Goal: Book appointment/travel/reservation

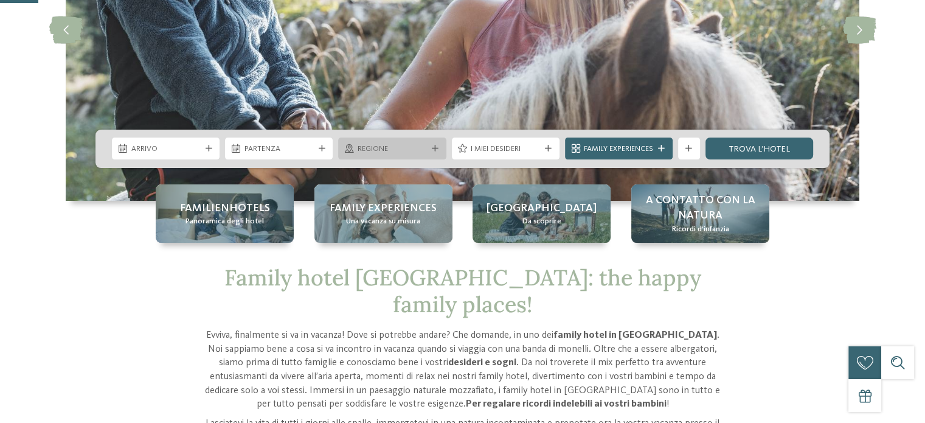
scroll to position [243, 0]
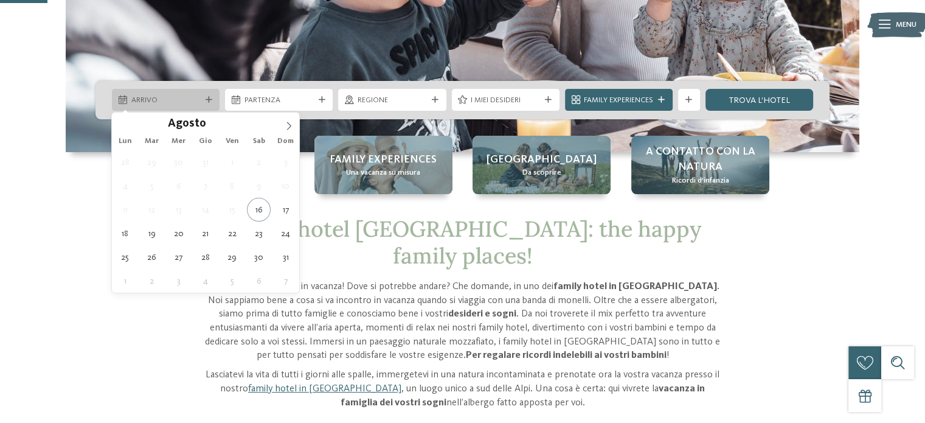
click at [179, 99] on span "Arrivo" at bounding box center [165, 100] width 69 height 11
type div "[DATE]"
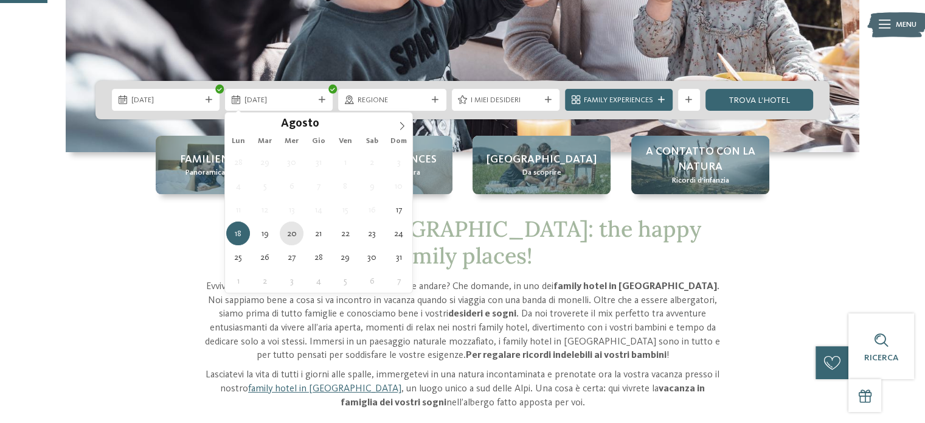
type div "[DATE]"
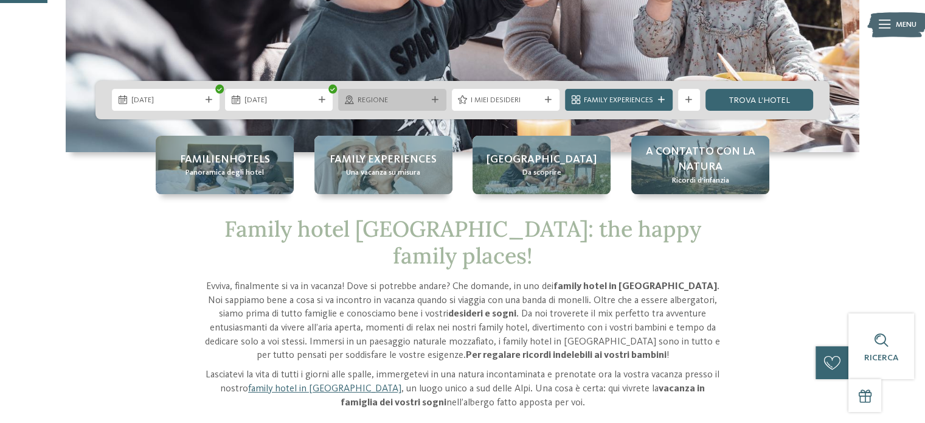
click at [431, 97] on div at bounding box center [434, 100] width 11 height 7
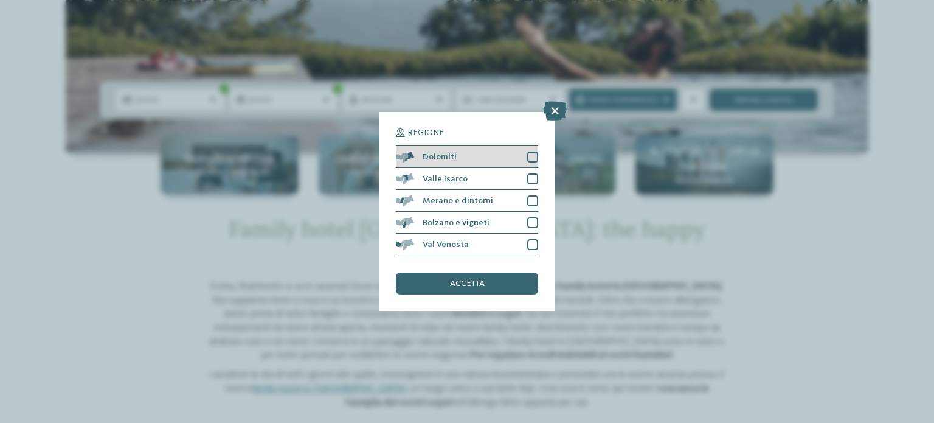
click at [530, 153] on div at bounding box center [532, 156] width 11 height 11
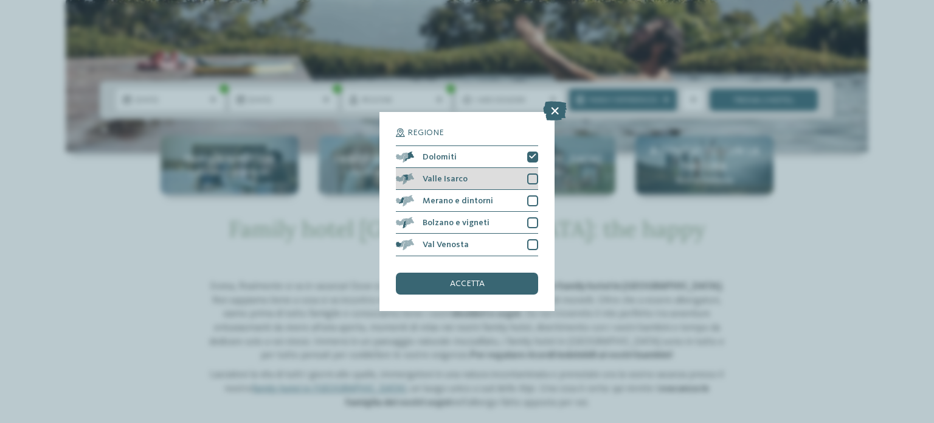
click at [534, 170] on div "Valle Isarco" at bounding box center [467, 179] width 142 height 22
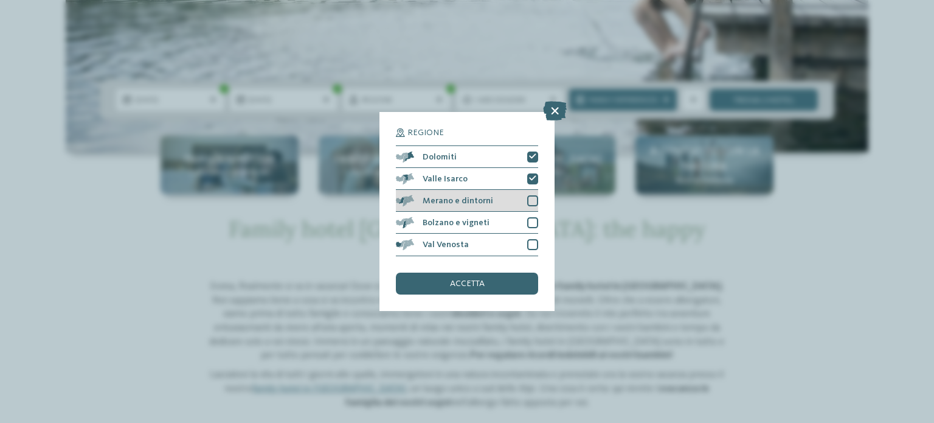
click at [532, 192] on div "Merano e dintorni" at bounding box center [467, 201] width 142 height 22
click at [531, 221] on div at bounding box center [532, 222] width 11 height 11
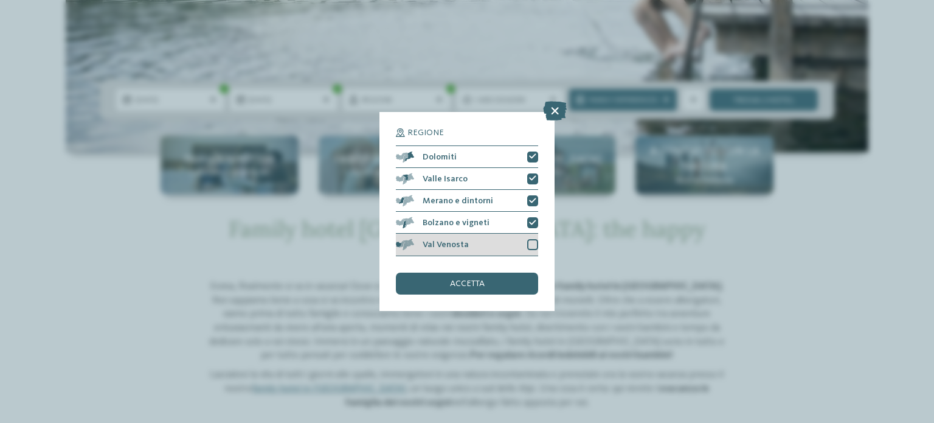
click at [533, 253] on div "Val Venosta" at bounding box center [467, 244] width 142 height 22
click at [491, 289] on div "accetta" at bounding box center [467, 283] width 142 height 22
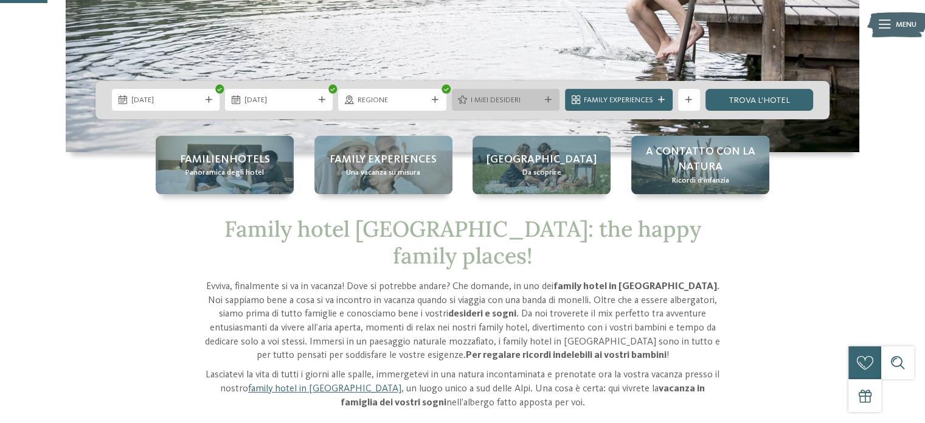
click at [523, 99] on span "I miei desideri" at bounding box center [505, 100] width 69 height 11
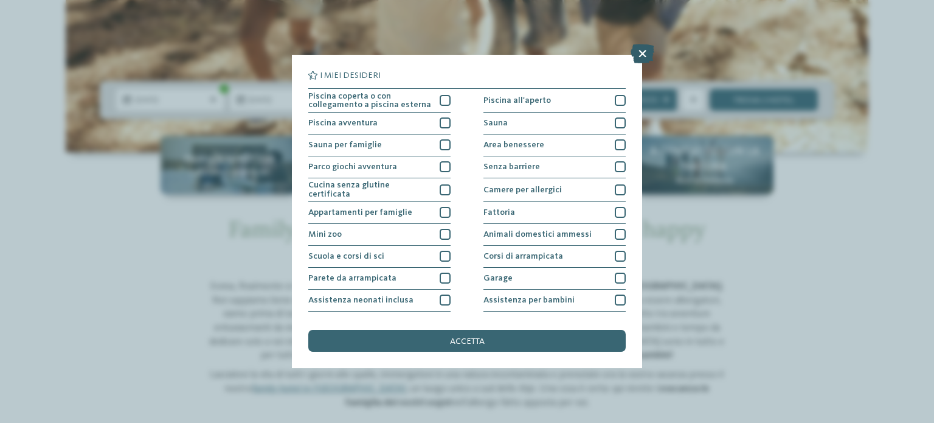
click at [646, 58] on icon at bounding box center [643, 53] width 24 height 19
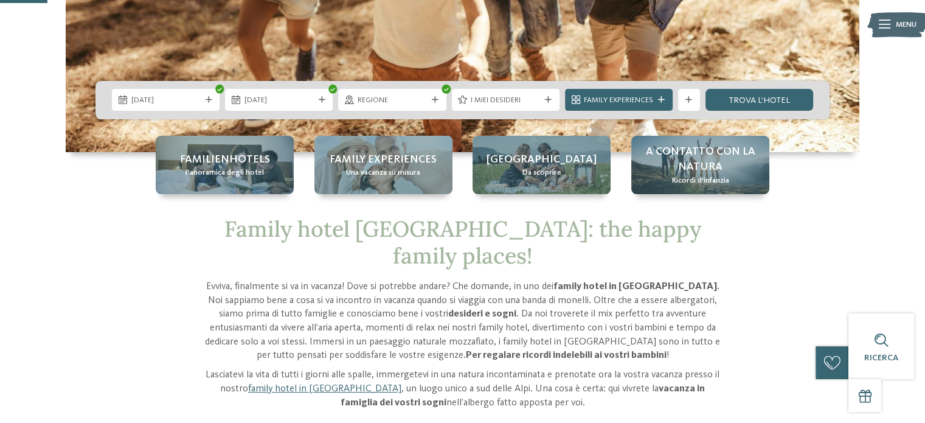
click at [623, 96] on span "Family Experiences" at bounding box center [618, 100] width 69 height 11
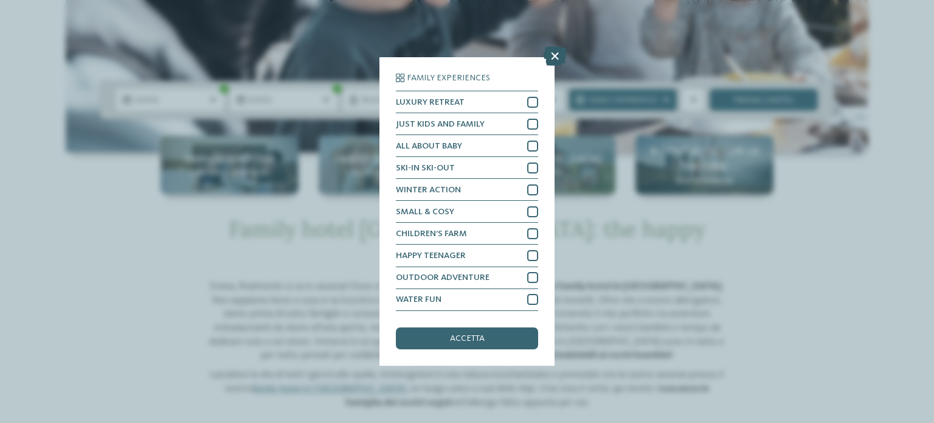
click at [556, 58] on icon at bounding box center [555, 56] width 24 height 19
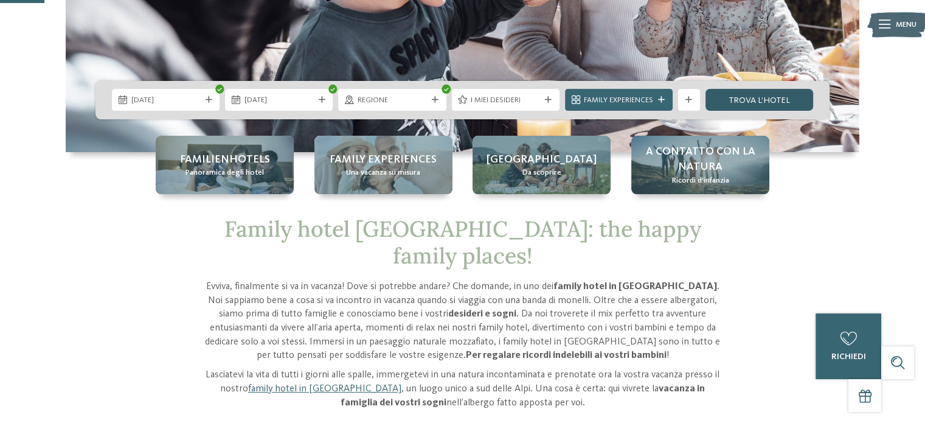
click at [741, 102] on link "trova l’hotel" at bounding box center [759, 100] width 108 height 22
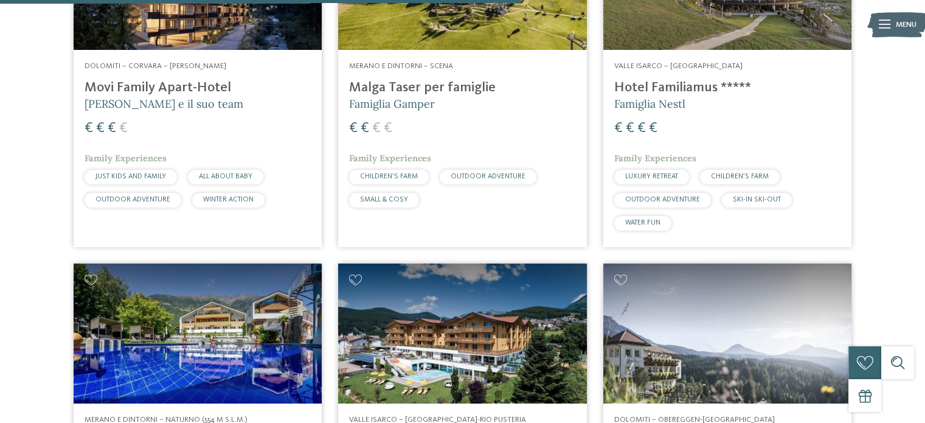
scroll to position [2115, 0]
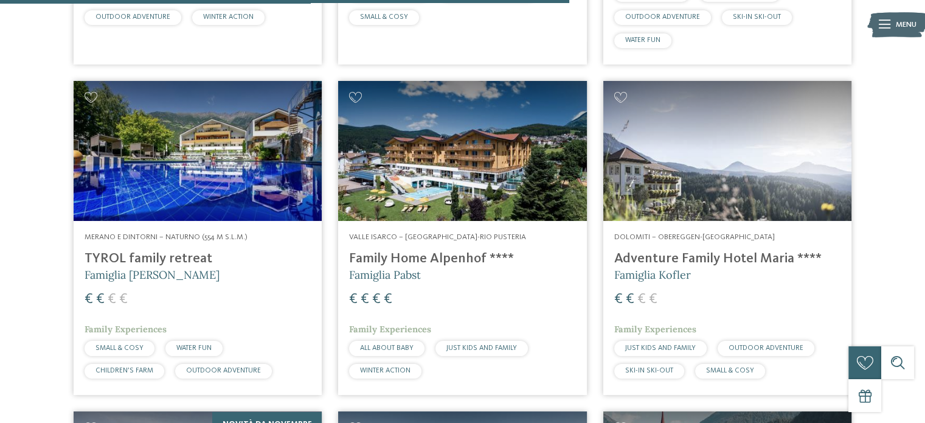
click at [198, 150] on img at bounding box center [198, 151] width 248 height 140
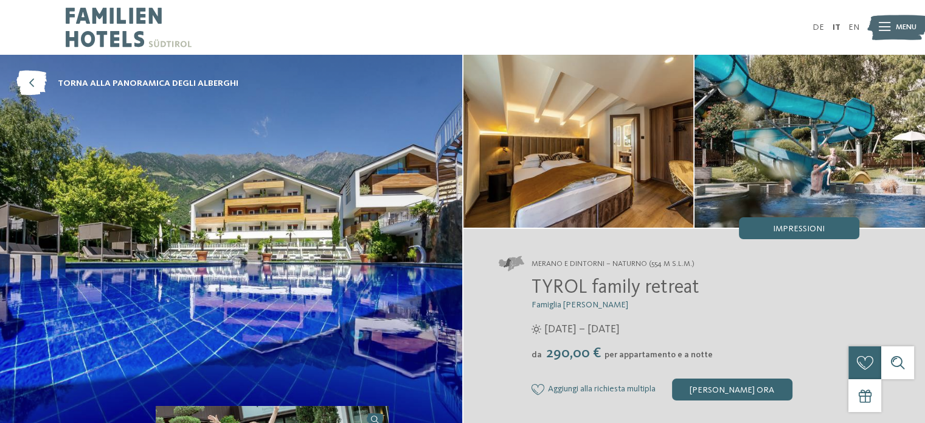
click at [419, 245] on img at bounding box center [231, 241] width 462 height 373
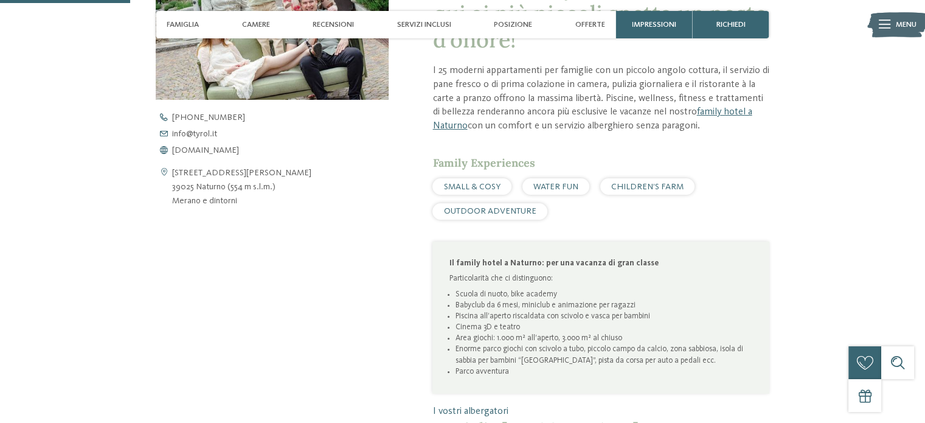
scroll to position [486, 0]
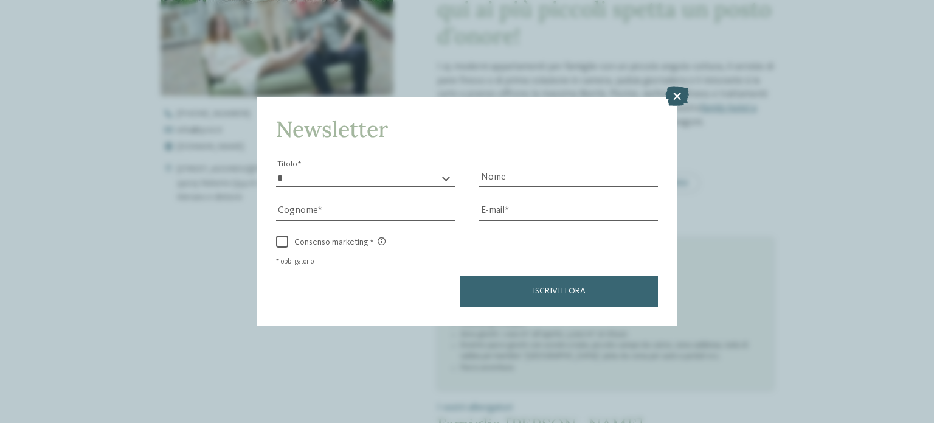
click at [677, 99] on icon at bounding box center [677, 95] width 24 height 19
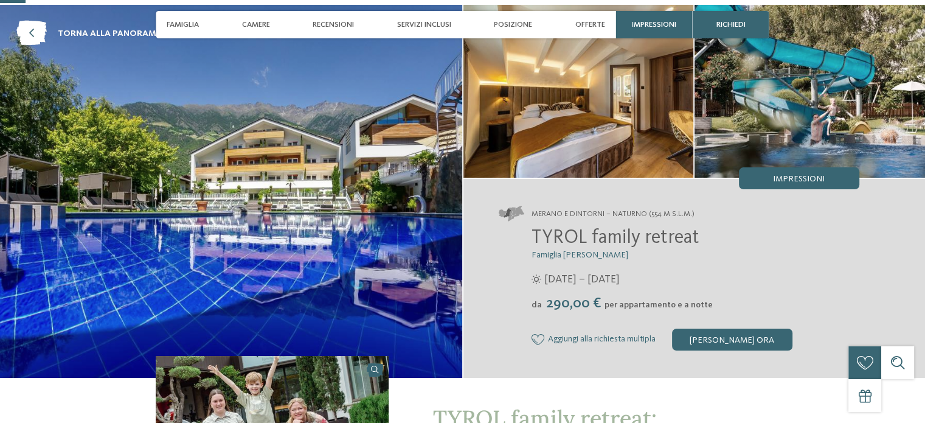
scroll to position [122, 0]
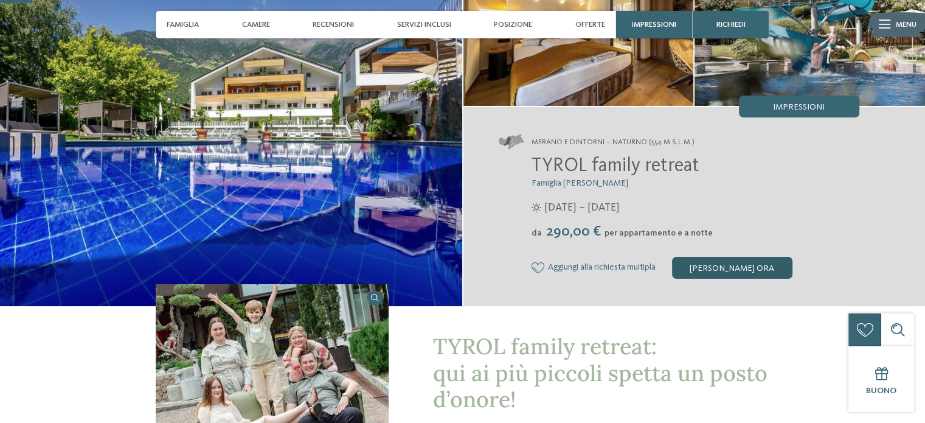
click at [696, 267] on div "[PERSON_NAME] ora" at bounding box center [732, 268] width 120 height 22
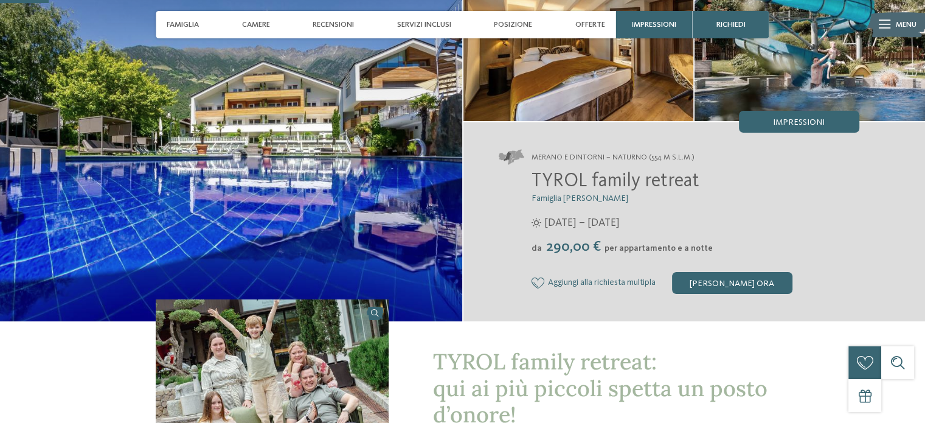
scroll to position [182, 0]
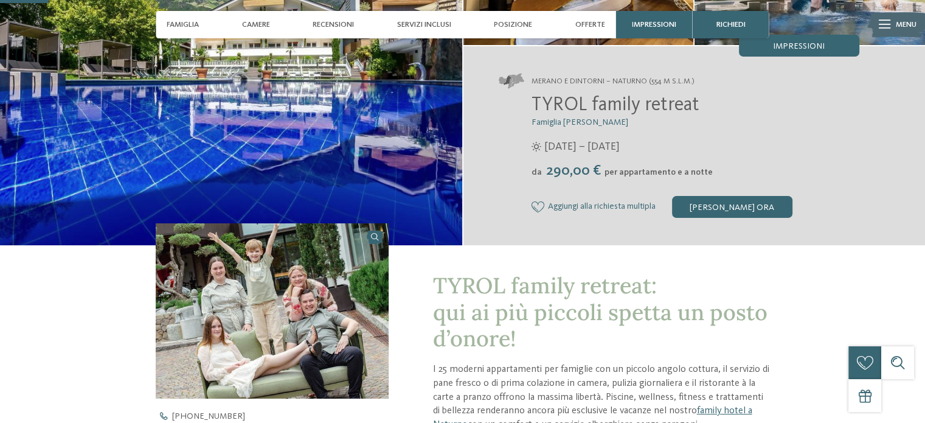
click at [898, 31] on div "Menu" at bounding box center [906, 24] width 21 height 27
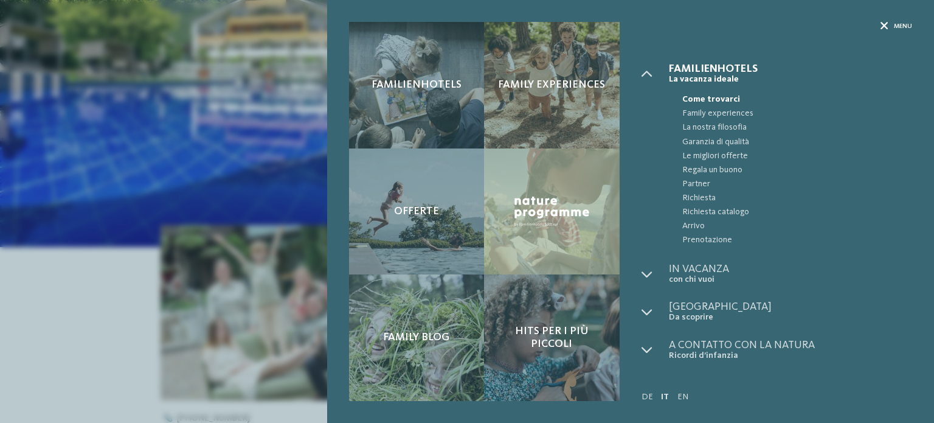
click at [881, 24] on icon at bounding box center [884, 26] width 8 height 8
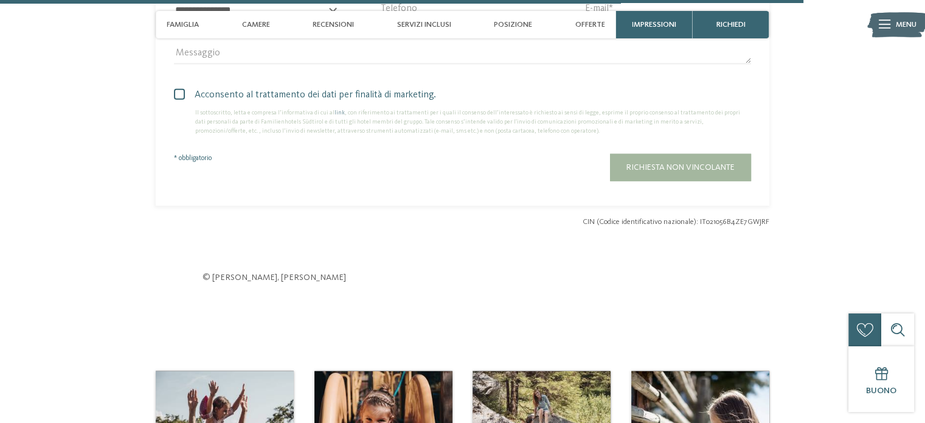
scroll to position [2980, 0]
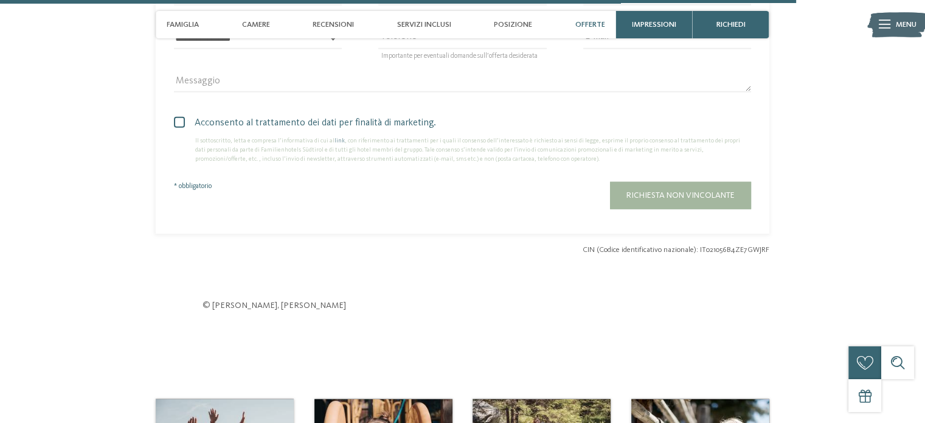
click at [586, 22] on span "Offerte" at bounding box center [590, 24] width 30 height 9
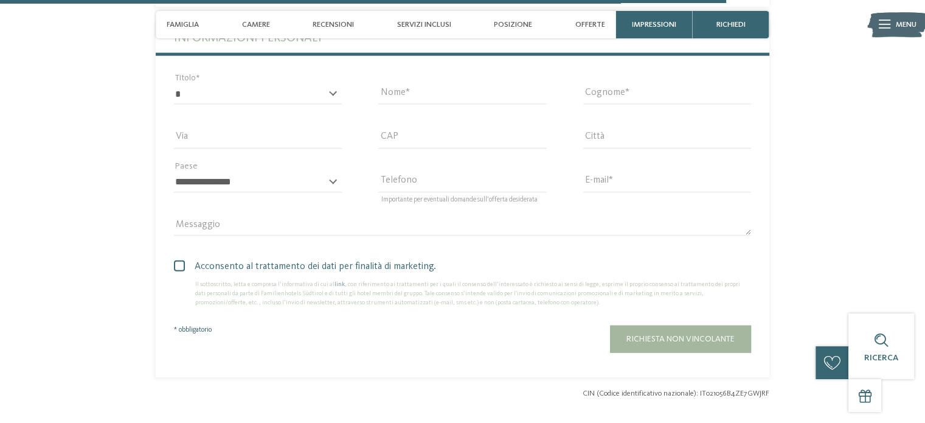
scroll to position [2836, 0]
